Goal: Task Accomplishment & Management: Complete application form

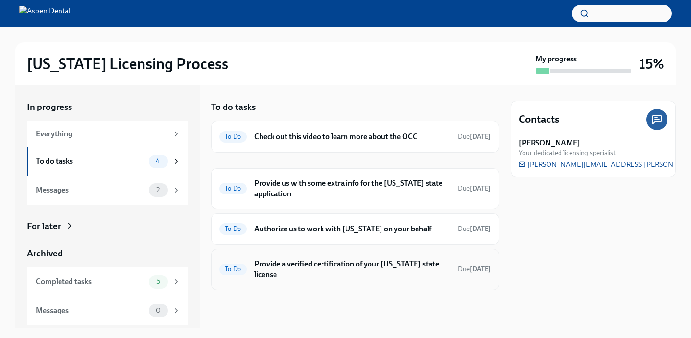
click at [268, 266] on h6 "Provide a verified certification of your [US_STATE] state license" at bounding box center [352, 269] width 196 height 21
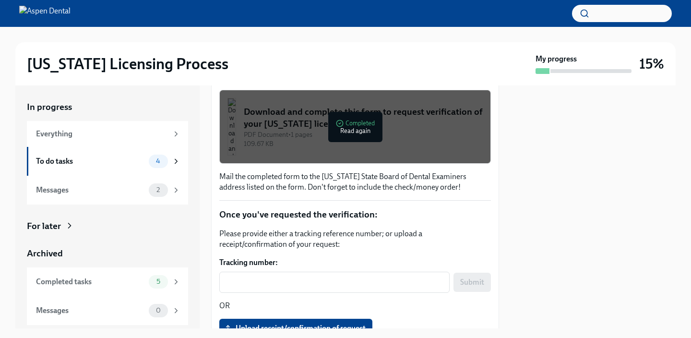
scroll to position [218, 0]
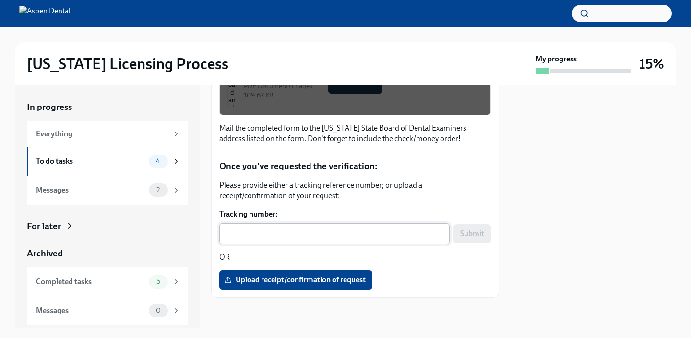
click at [267, 232] on textarea "Tracking number:" at bounding box center [334, 234] width 219 height 12
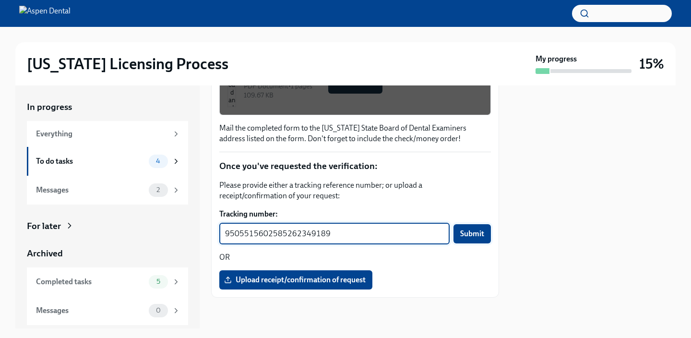
type textarea "9505515602585262349189"
click at [471, 237] on span "Submit" at bounding box center [472, 234] width 24 height 10
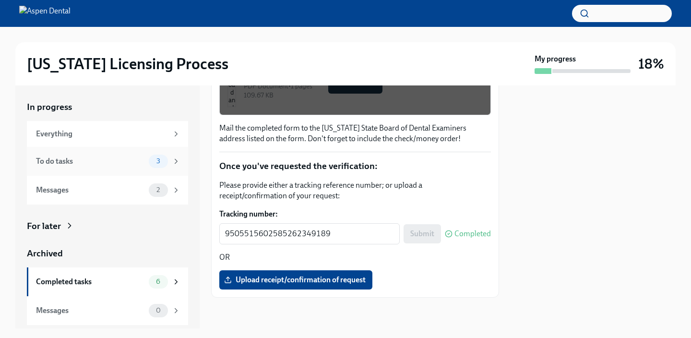
click at [115, 163] on div "To do tasks" at bounding box center [90, 161] width 109 height 11
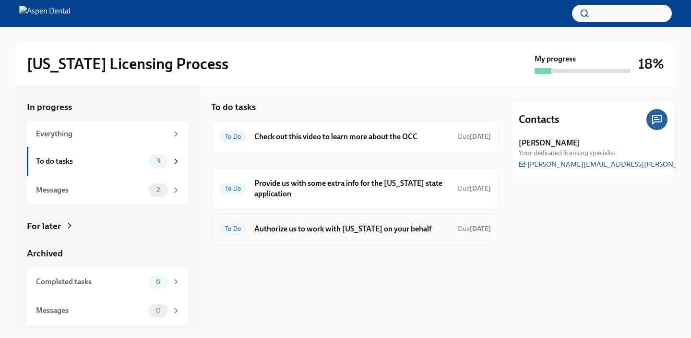
click at [313, 230] on h6 "Authorize us to work with [US_STATE] on your behalf" at bounding box center [352, 229] width 196 height 11
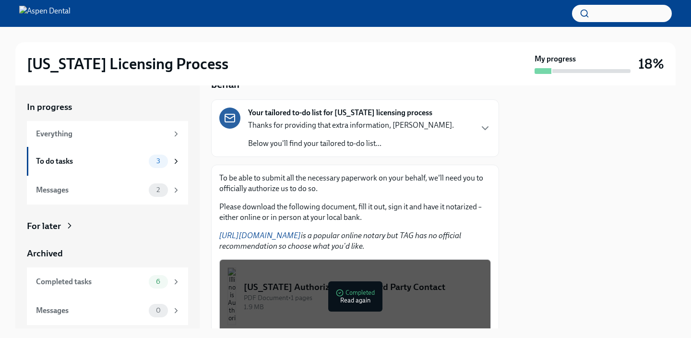
scroll to position [128, 0]
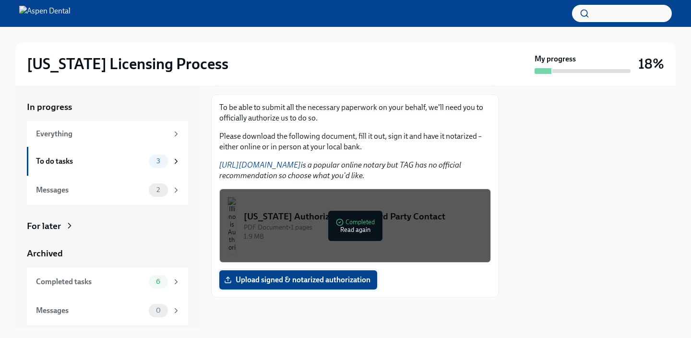
click at [277, 280] on span "Upload signed & notarized authorization" at bounding box center [298, 280] width 145 height 10
click at [0, 0] on input "Upload signed & notarized authorization" at bounding box center [0, 0] width 0 height 0
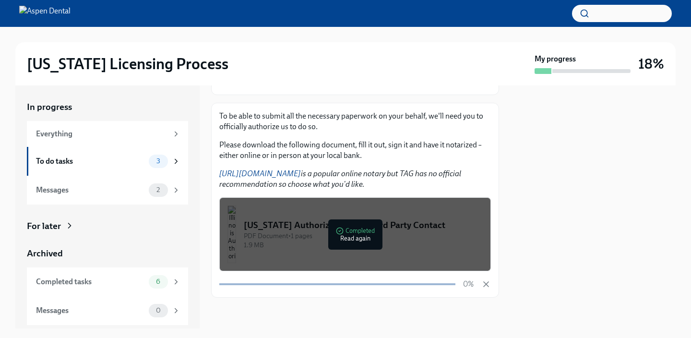
scroll to position [119, 0]
click at [159, 157] on span "3" at bounding box center [158, 160] width 15 height 7
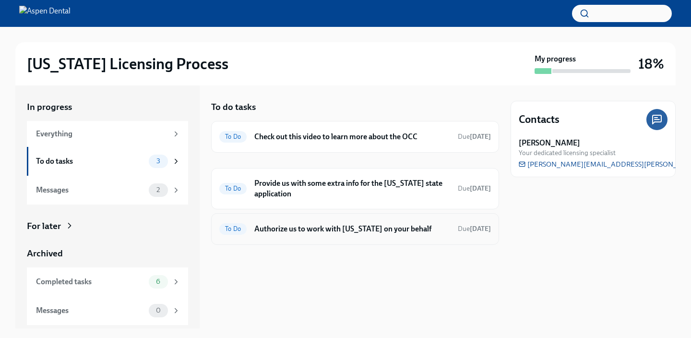
click at [328, 230] on h6 "Authorize us to work with [US_STATE] on your behalf" at bounding box center [352, 229] width 196 height 11
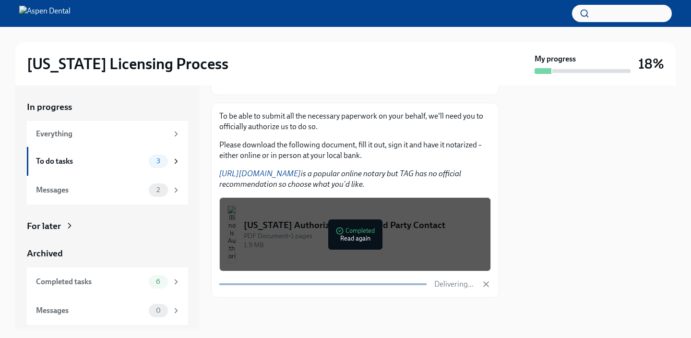
scroll to position [119, 0]
click at [357, 237] on div "PDF Document • 1 pages" at bounding box center [363, 235] width 239 height 9
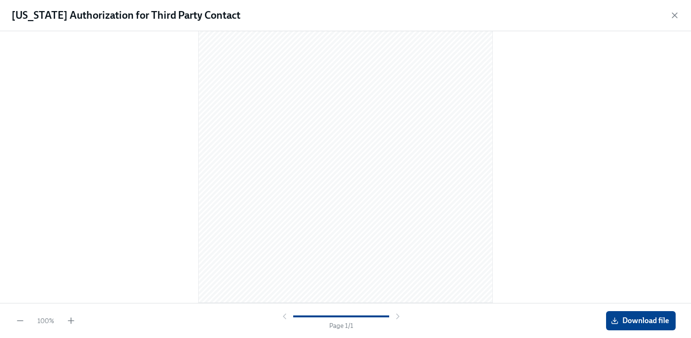
scroll to position [0, 0]
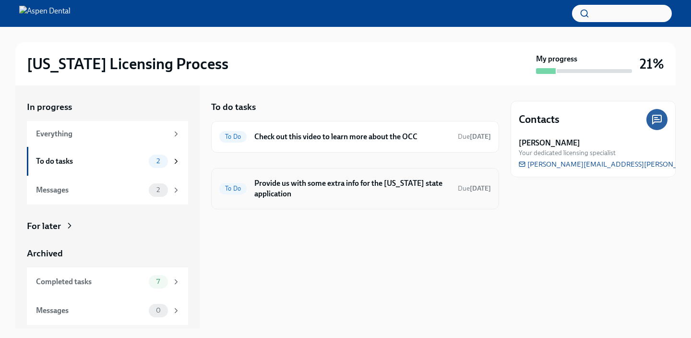
click at [288, 182] on h6 "Provide us with some extra info for the [US_STATE] state application" at bounding box center [352, 188] width 196 height 21
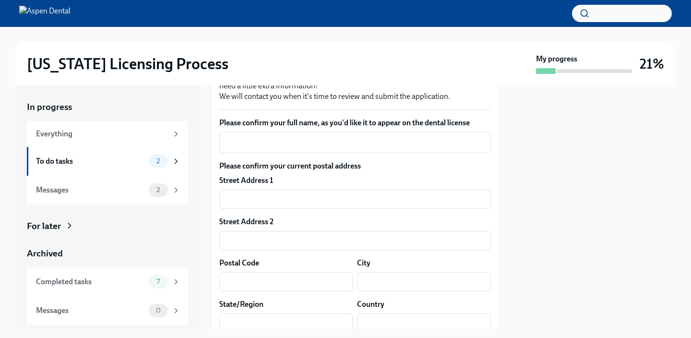
scroll to position [167, 0]
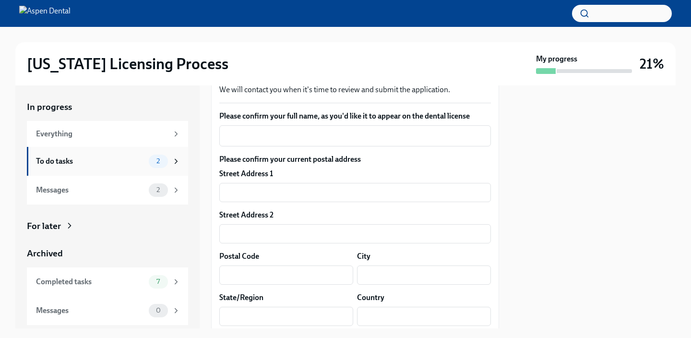
click at [157, 161] on span "2" at bounding box center [158, 160] width 15 height 7
